Goal: Navigation & Orientation: Find specific page/section

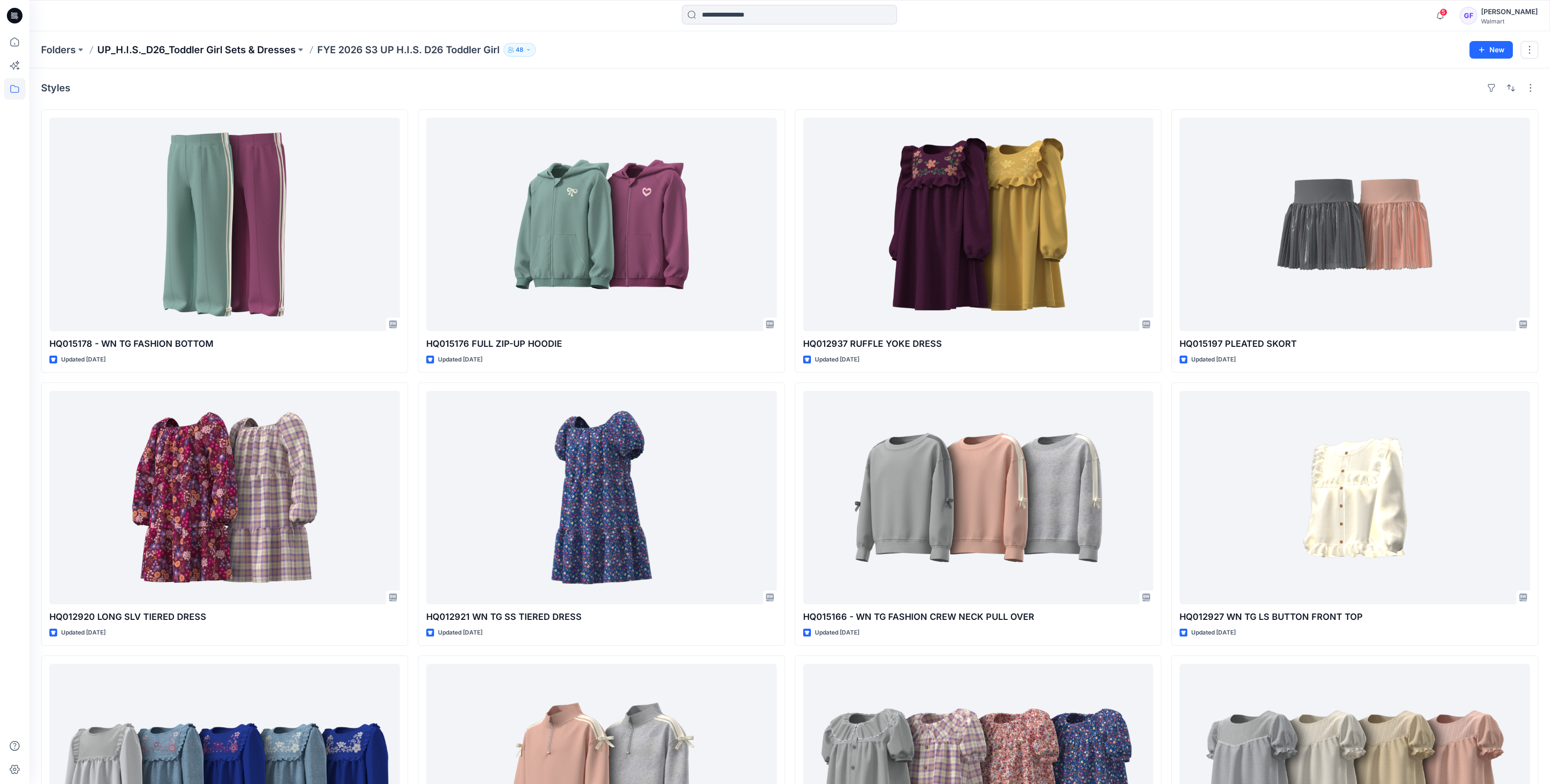
click at [257, 53] on p "UP_H.I.S._D26_Toddler Girl Sets & Dresses" at bounding box center [196, 49] width 198 height 14
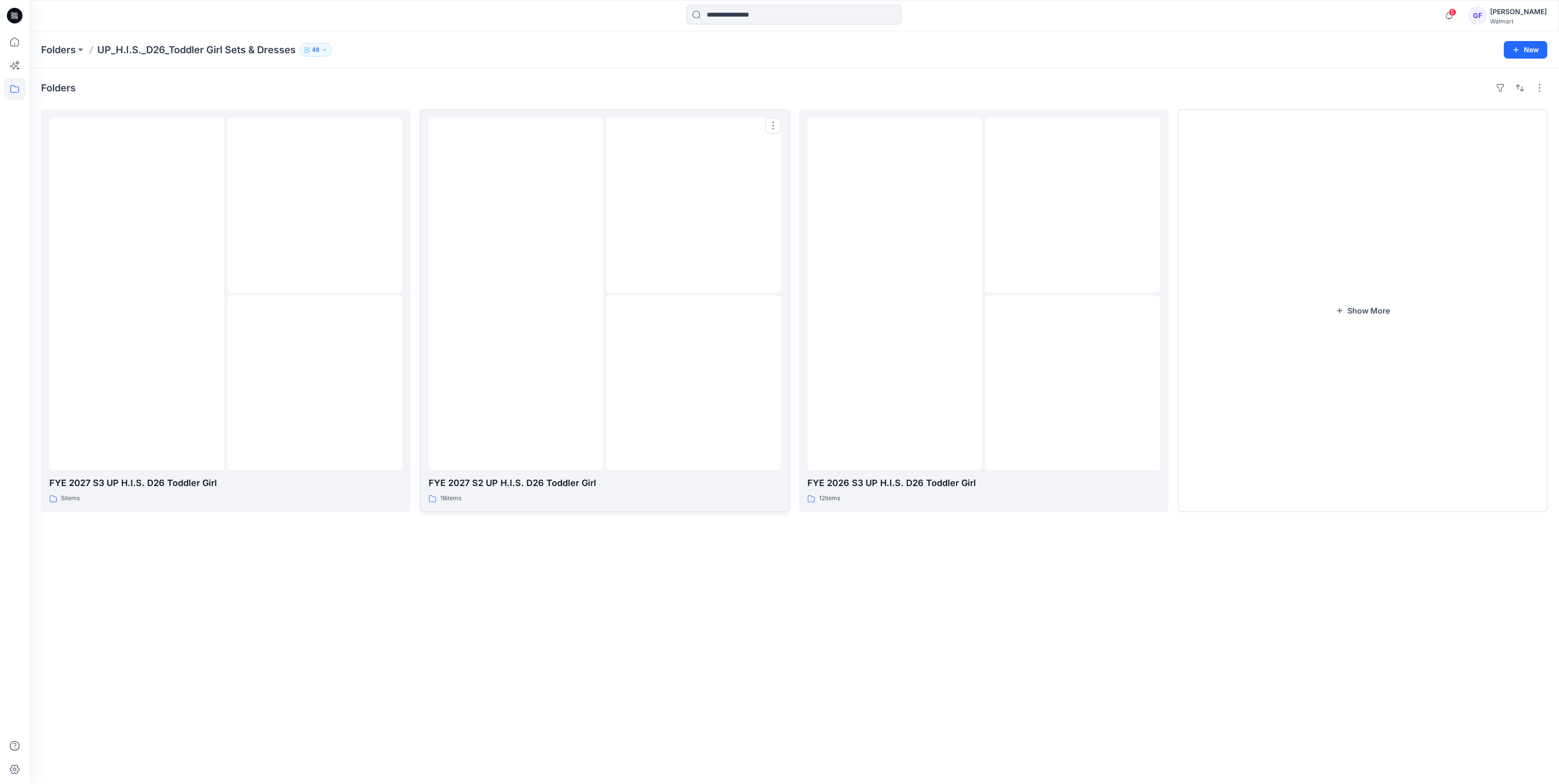
click at [660, 318] on div at bounding box center [693, 383] width 175 height 175
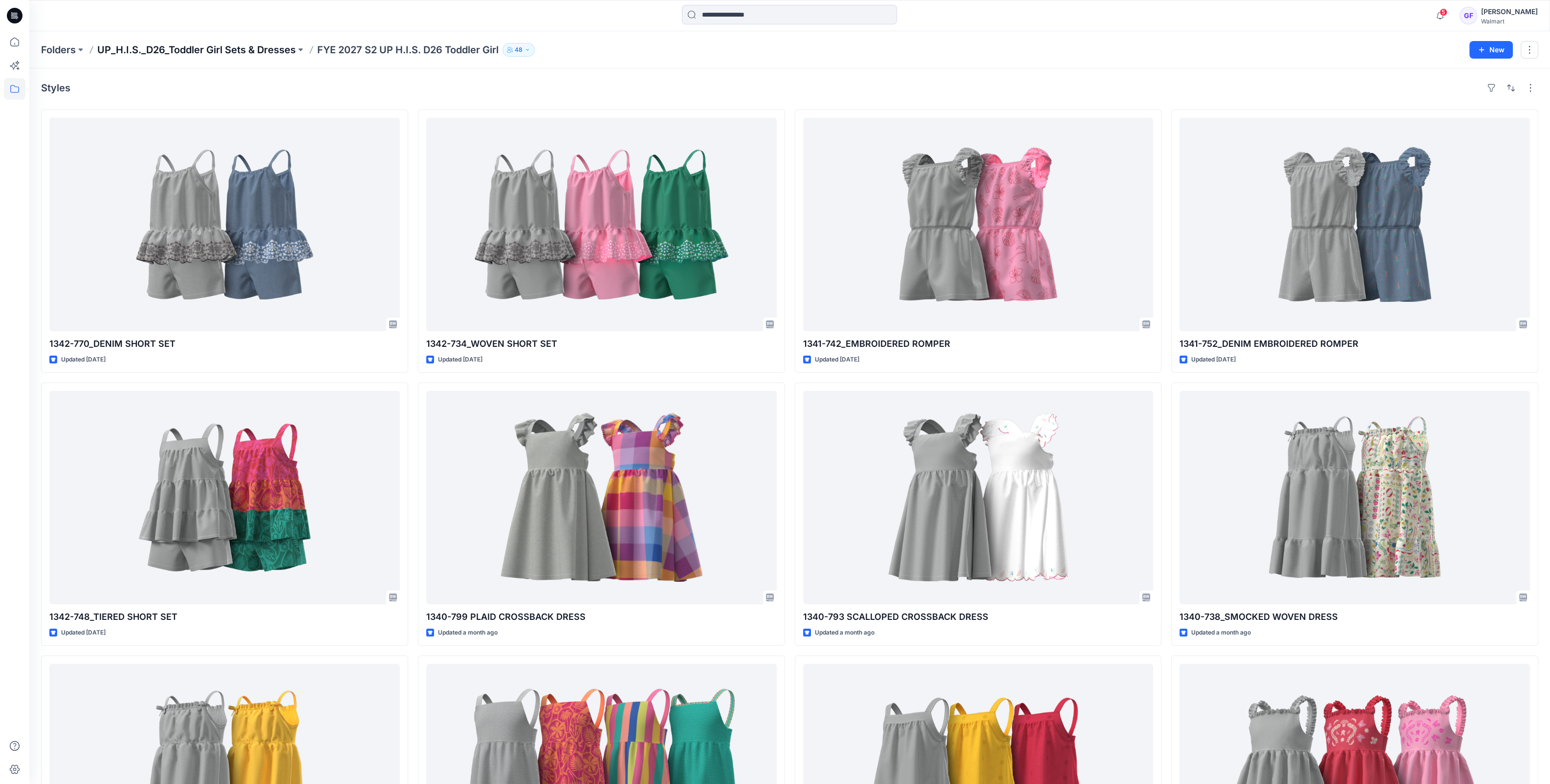
click at [237, 49] on p "UP_H.I.S._D26_Toddler Girl Sets & Dresses" at bounding box center [196, 49] width 198 height 14
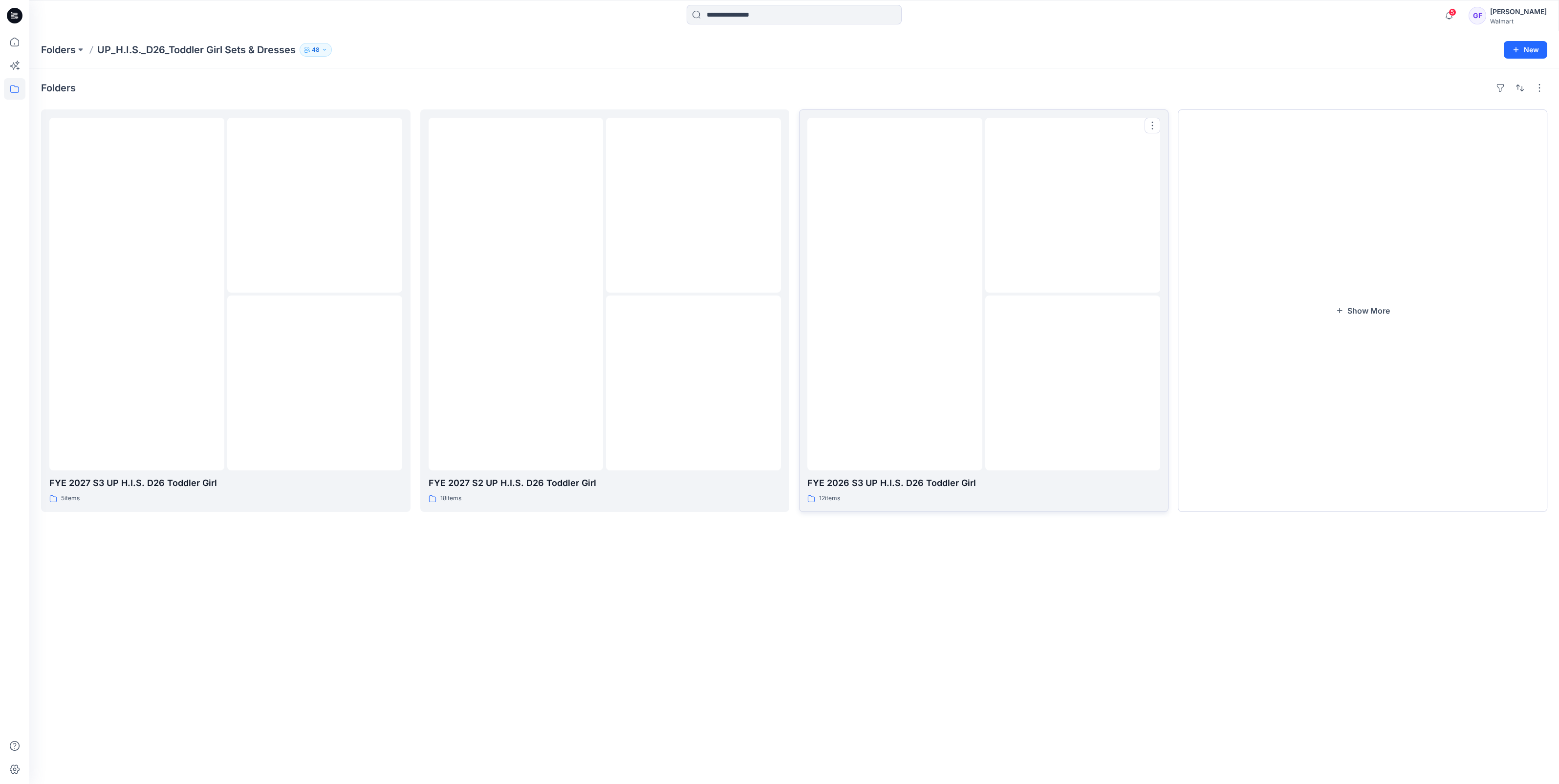
click at [833, 280] on div at bounding box center [894, 294] width 175 height 352
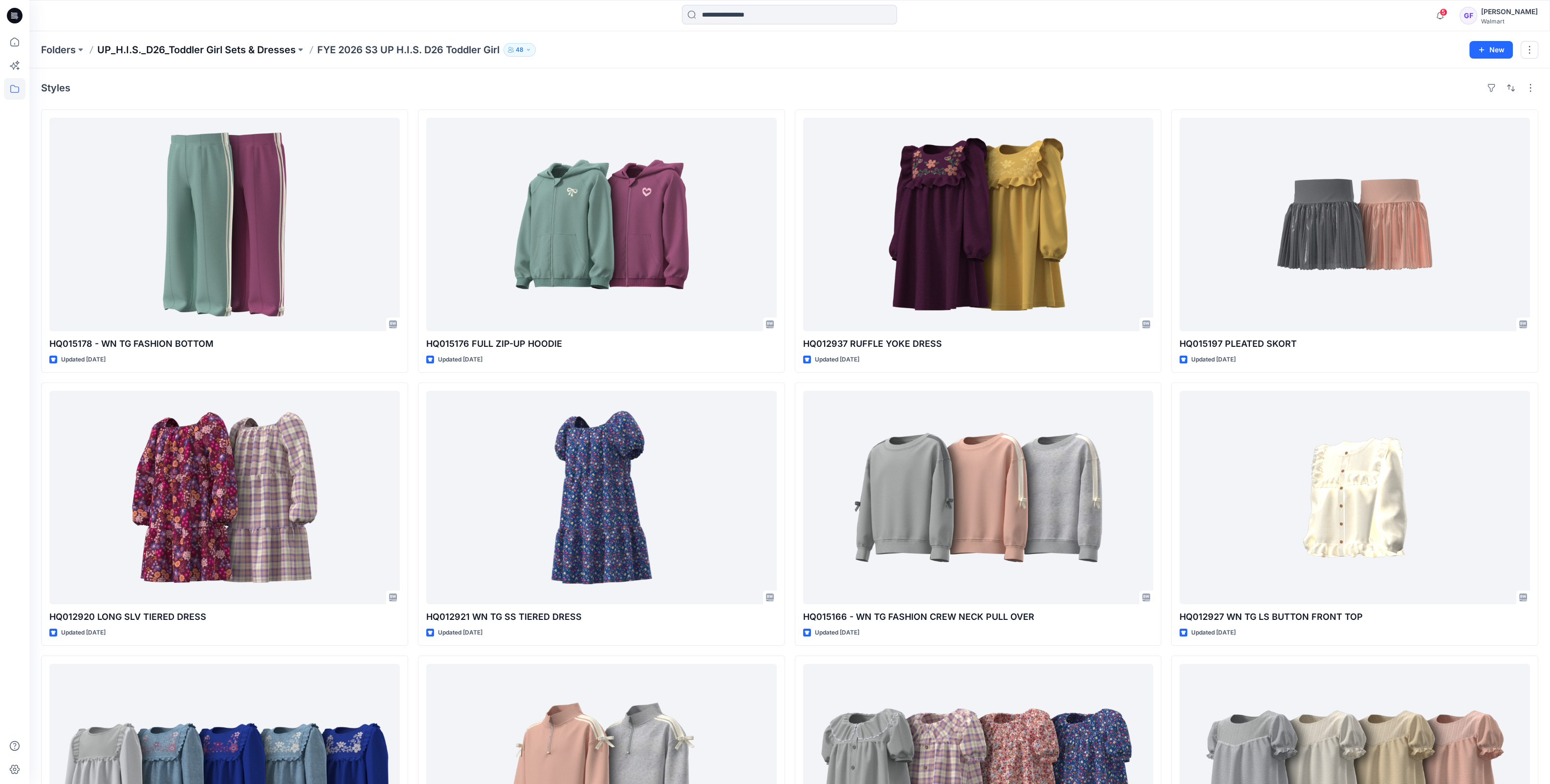
click at [260, 52] on p "UP_H.I.S._D26_Toddler Girl Sets & Dresses" at bounding box center [196, 49] width 198 height 14
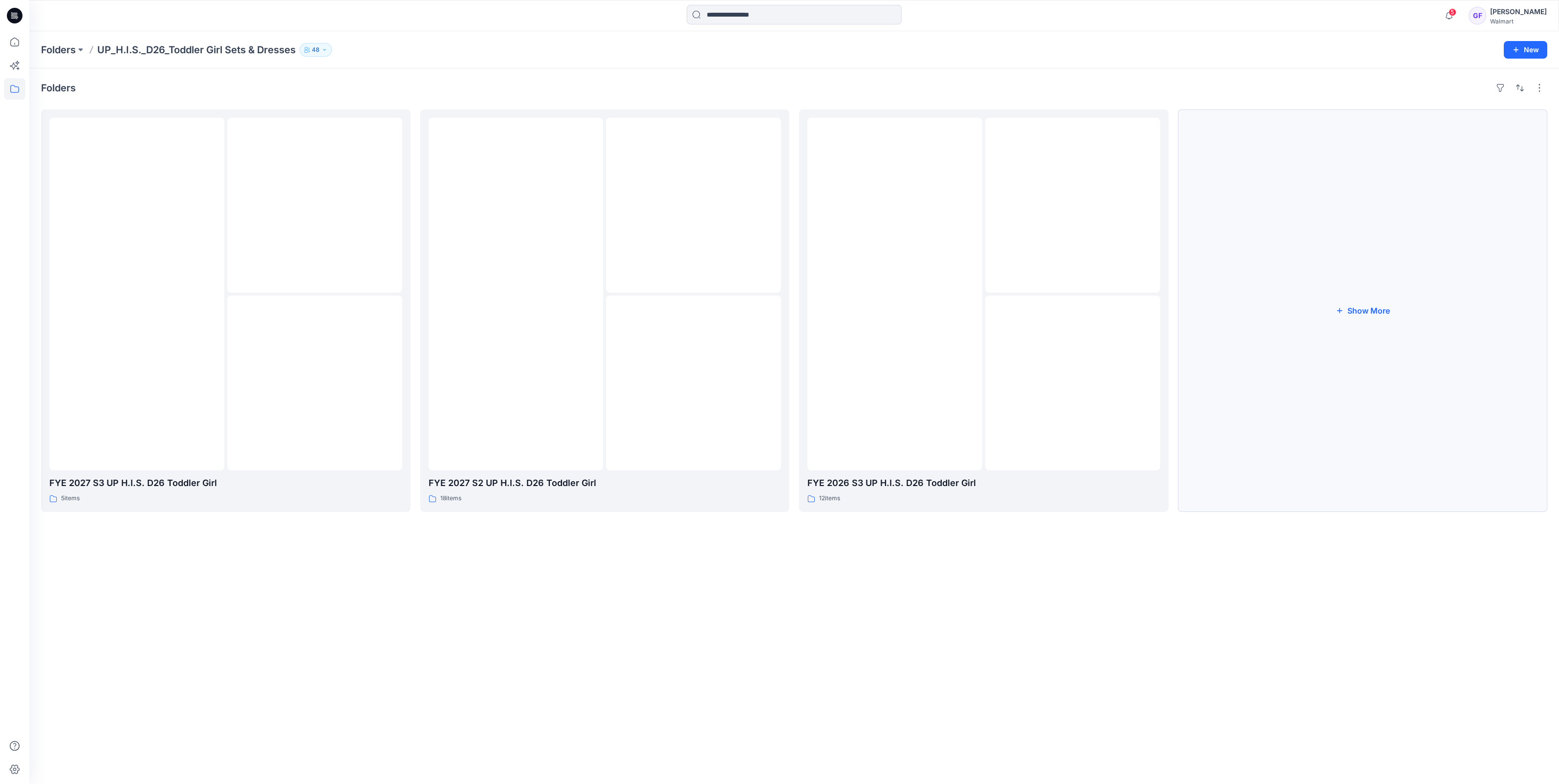
click at [1345, 313] on button "Show More" at bounding box center [1363, 311] width 369 height 403
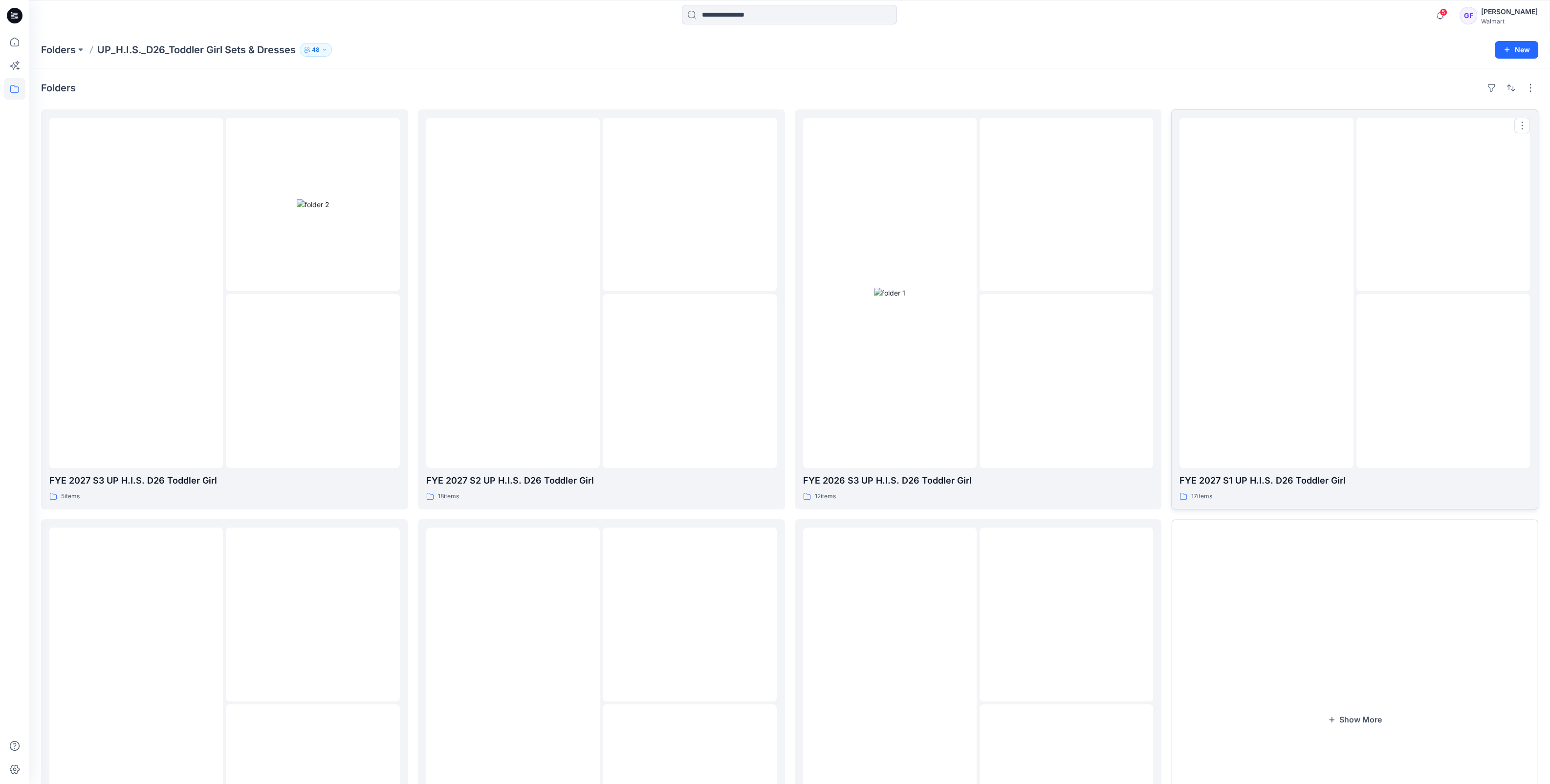
click at [1259, 357] on div at bounding box center [1266, 293] width 173 height 350
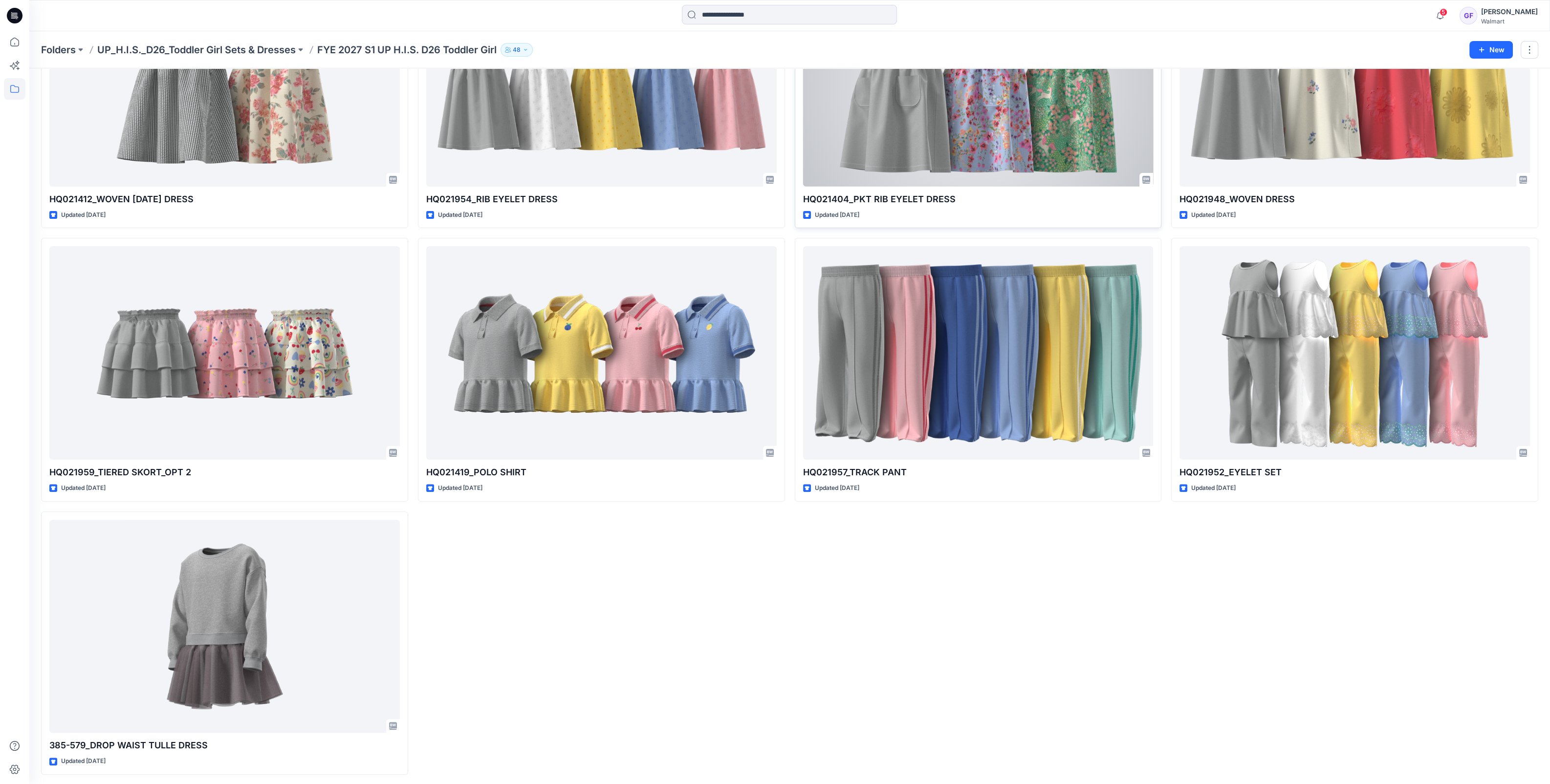
scroll to position [692, 0]
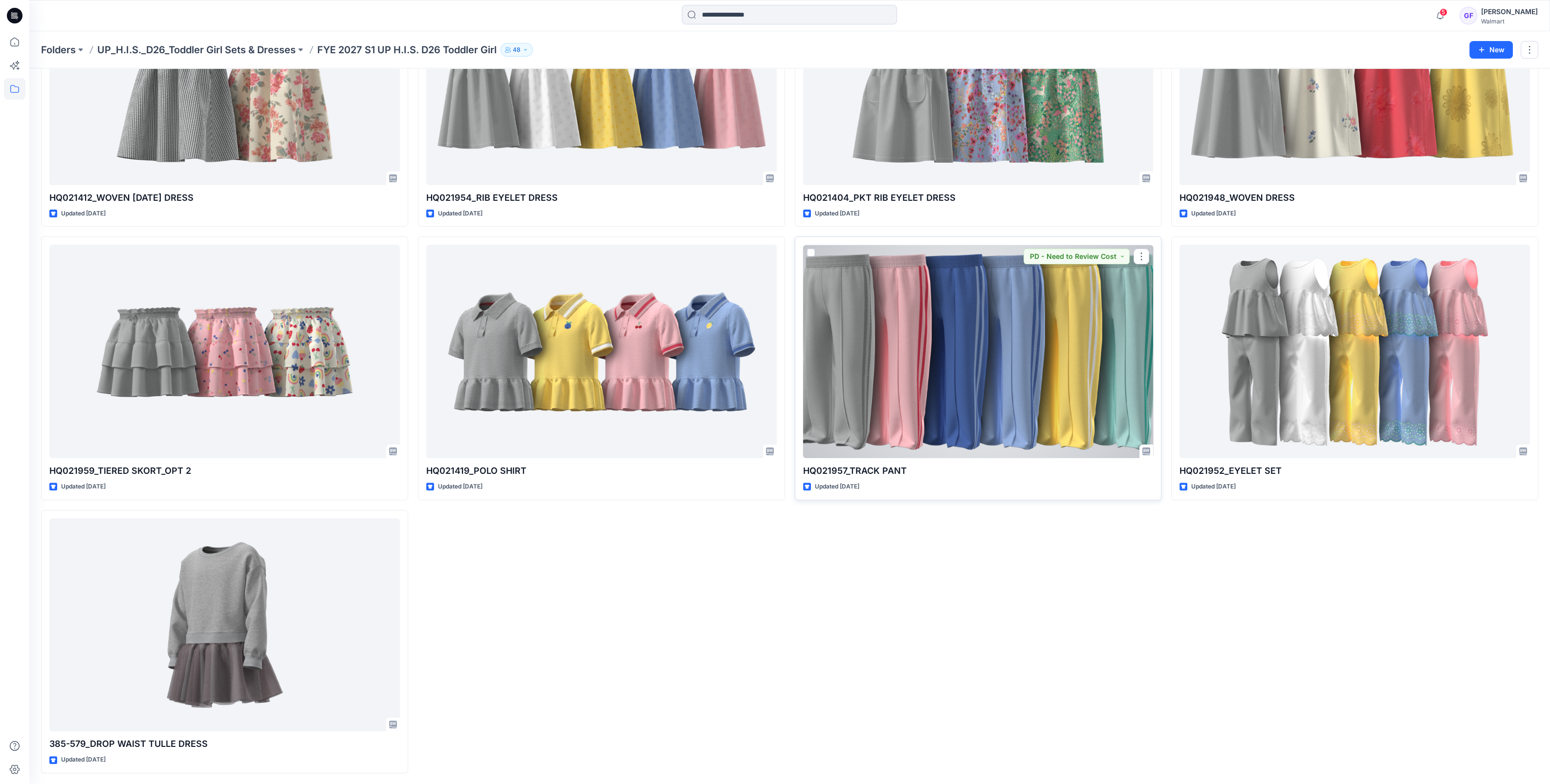
click at [1075, 350] on div at bounding box center [979, 351] width 351 height 214
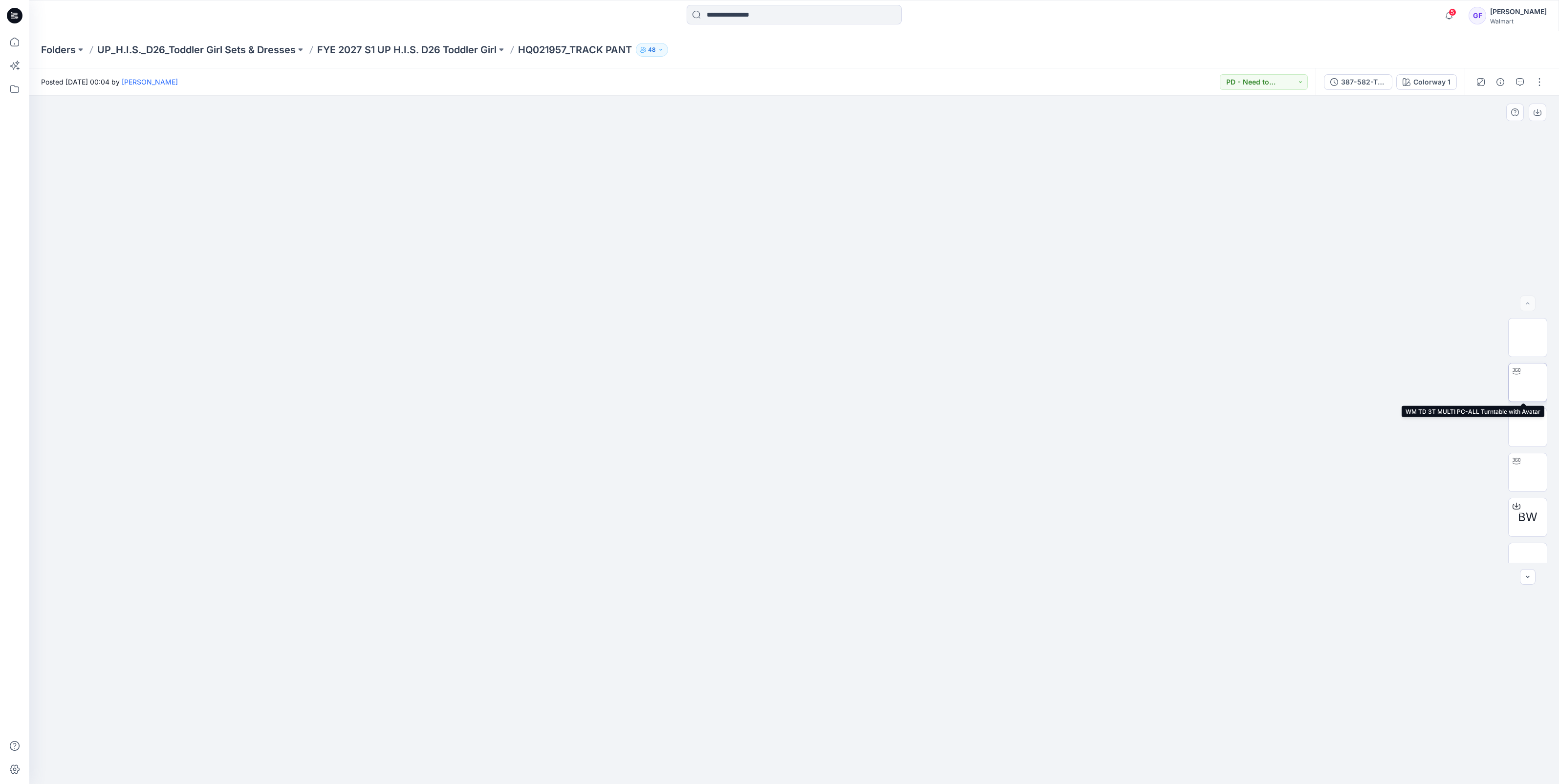
click at [1528, 382] on img at bounding box center [1528, 382] width 0 height 0
